Goal: Transaction & Acquisition: Purchase product/service

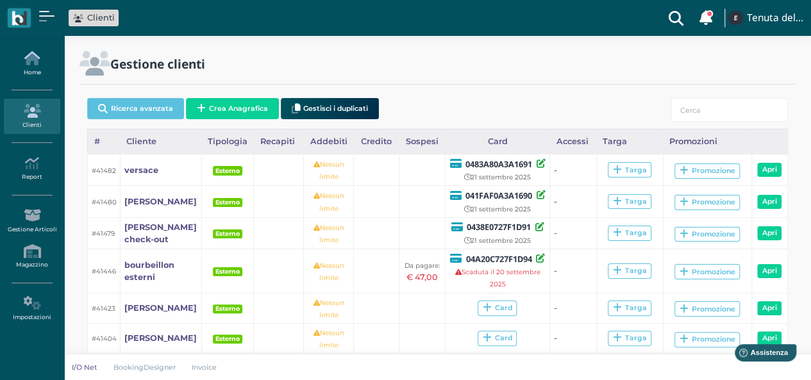
click at [35, 69] on link "Home" at bounding box center [32, 63] width 56 height 35
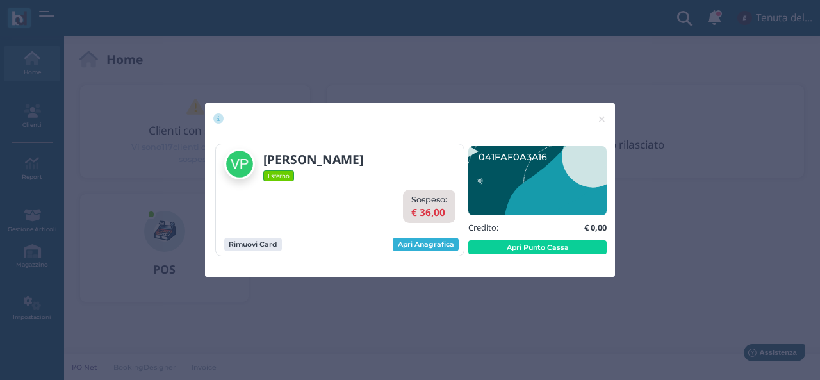
click at [413, 244] on link "Apri Anagrafica" at bounding box center [426, 245] width 66 height 14
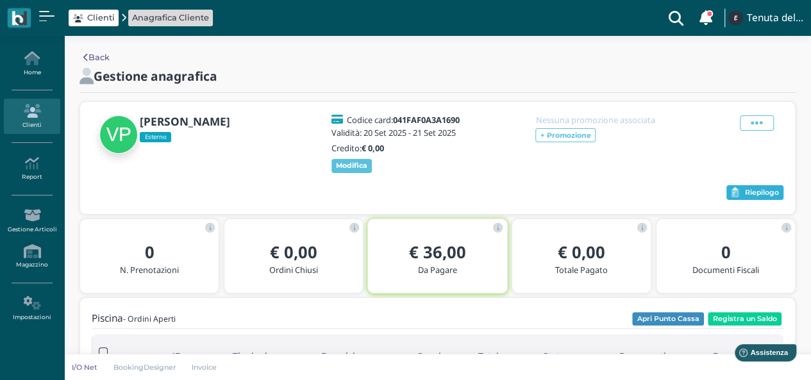
click at [750, 192] on span "Riepilogo" at bounding box center [762, 192] width 34 height 9
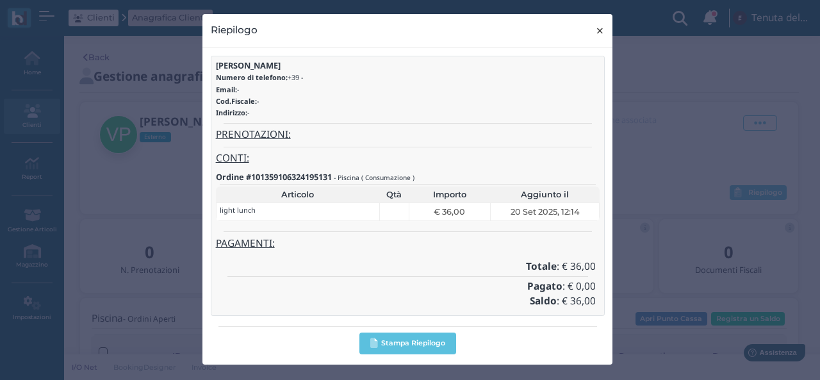
click at [599, 26] on span "×" at bounding box center [600, 30] width 10 height 17
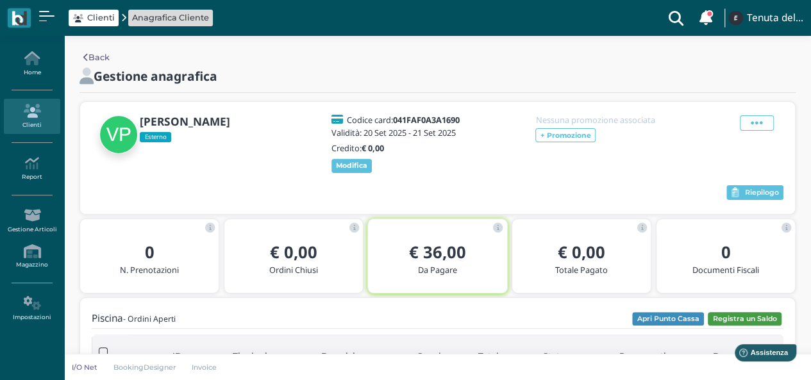
click at [743, 319] on button "Registra un Saldo" at bounding box center [745, 319] width 74 height 14
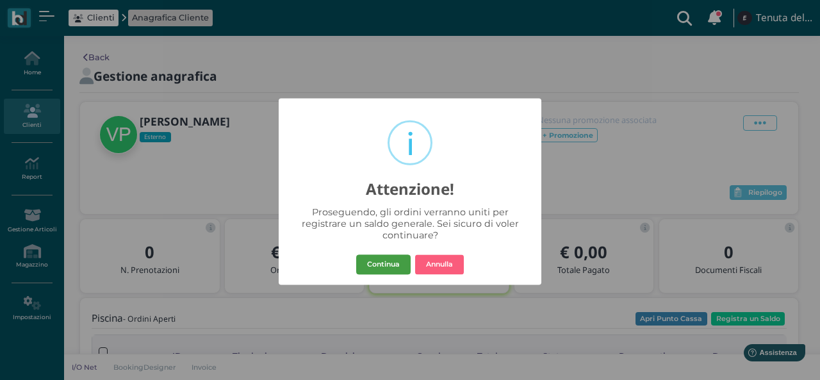
click at [396, 270] on button "Continua" at bounding box center [383, 264] width 54 height 21
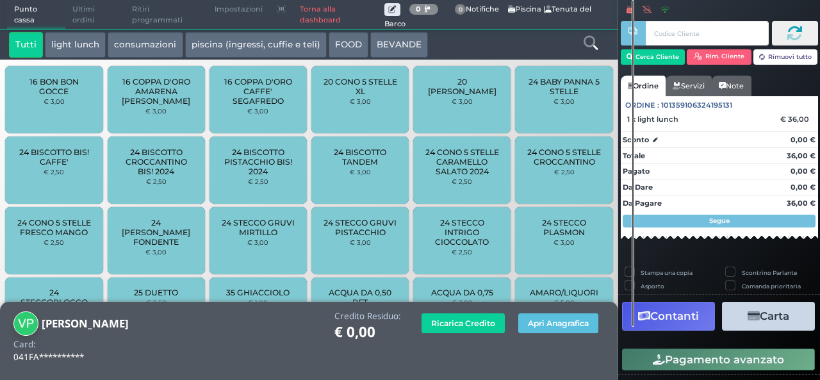
click at [796, 324] on button "Carta" at bounding box center [768, 316] width 93 height 29
